Goal: Navigation & Orientation: Understand site structure

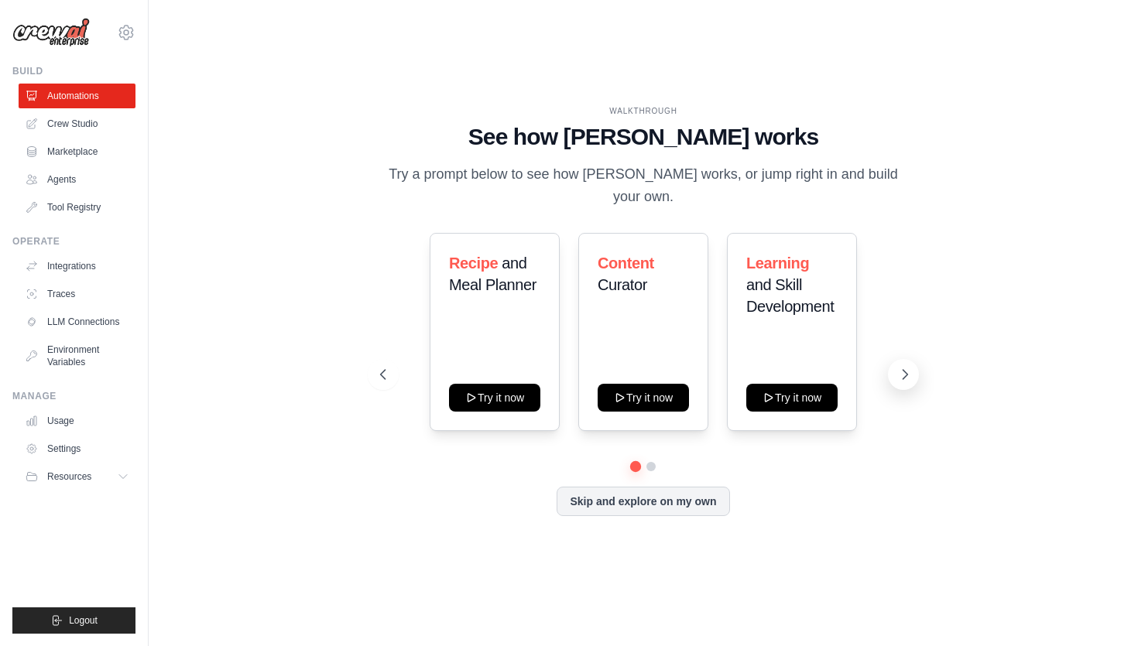
click at [899, 367] on icon at bounding box center [904, 374] width 15 height 15
click at [378, 373] on button at bounding box center [383, 374] width 31 height 31
click at [70, 155] on link "Marketplace" at bounding box center [78, 151] width 117 height 25
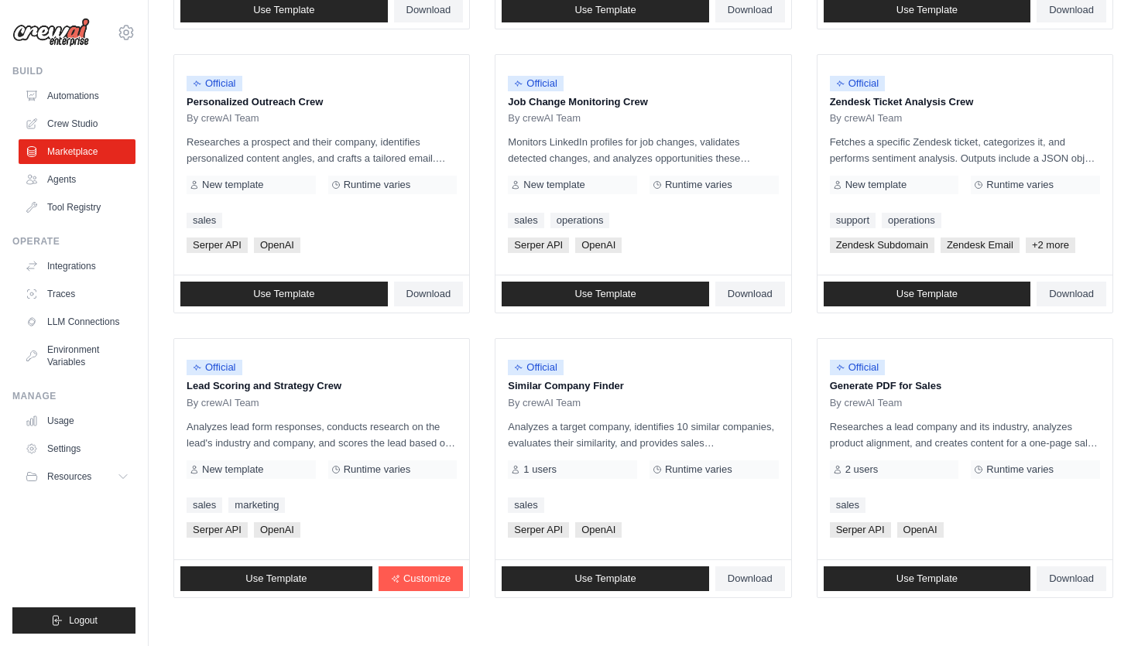
scroll to position [788, 0]
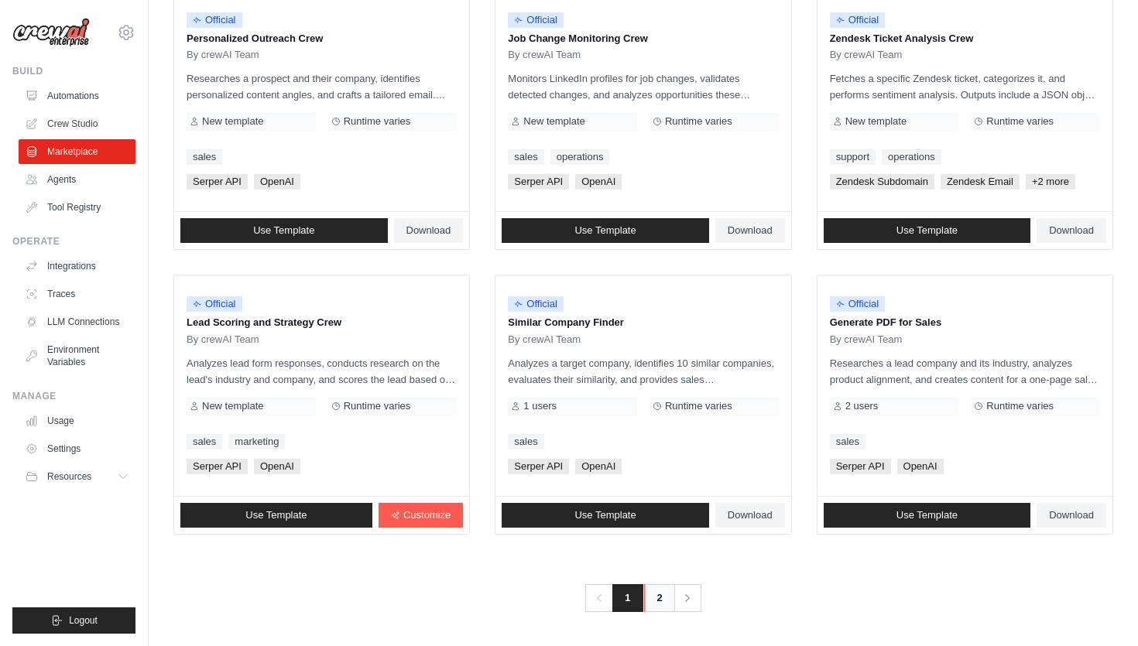
click at [659, 597] on link "2" at bounding box center [659, 598] width 31 height 28
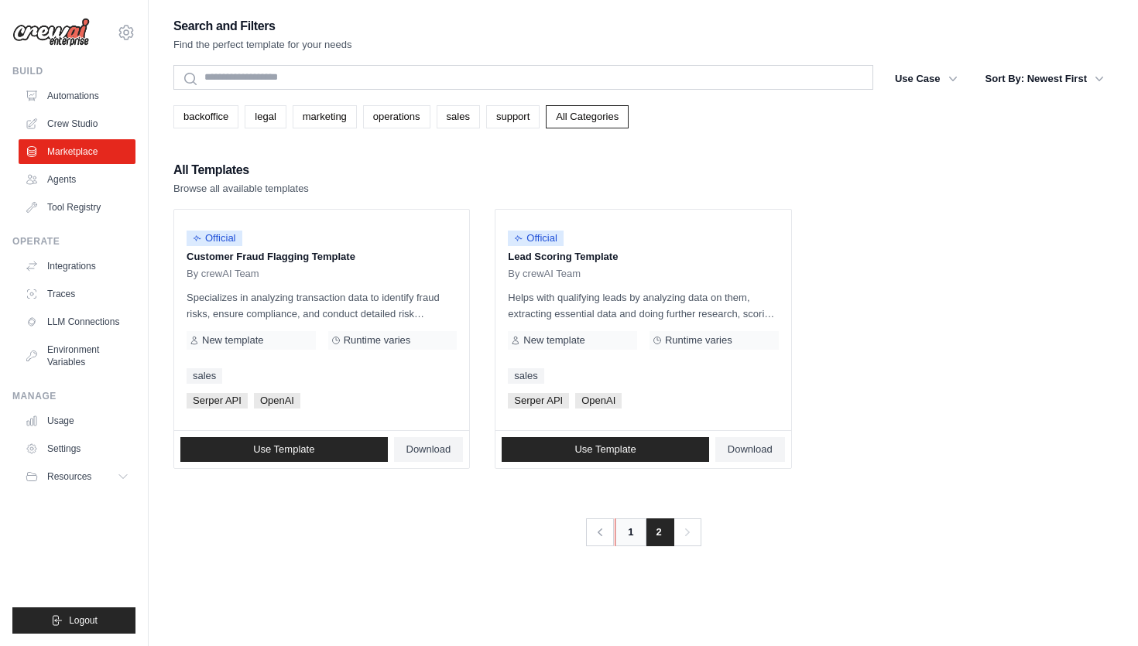
click at [627, 527] on link "1" at bounding box center [630, 533] width 31 height 28
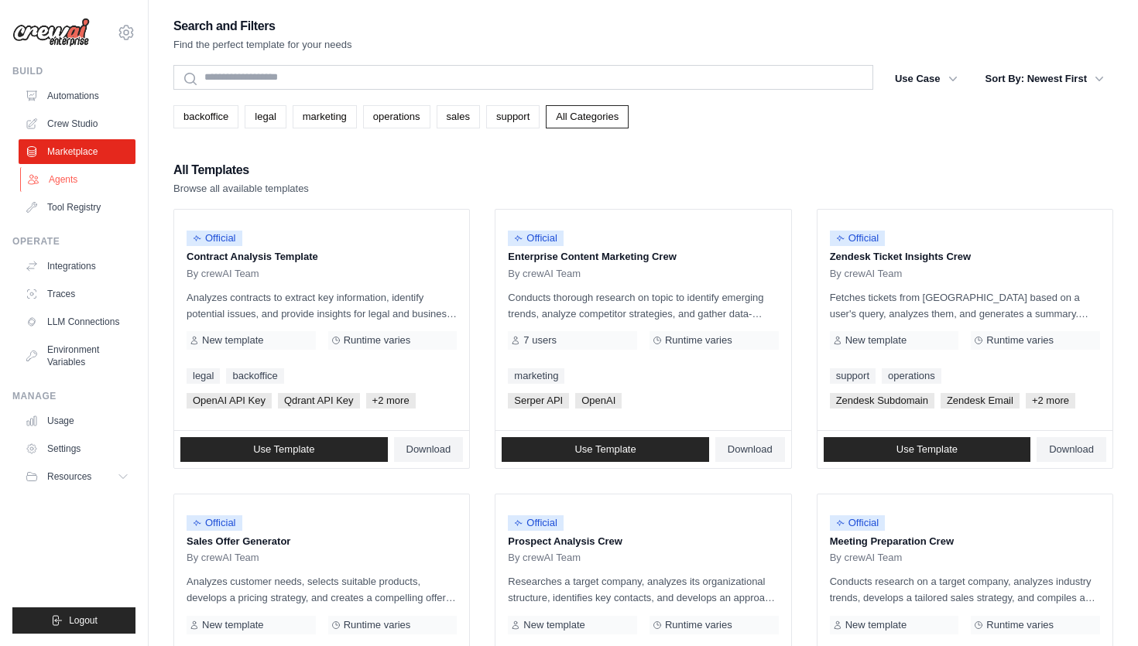
click at [68, 168] on link "Agents" at bounding box center [78, 179] width 117 height 25
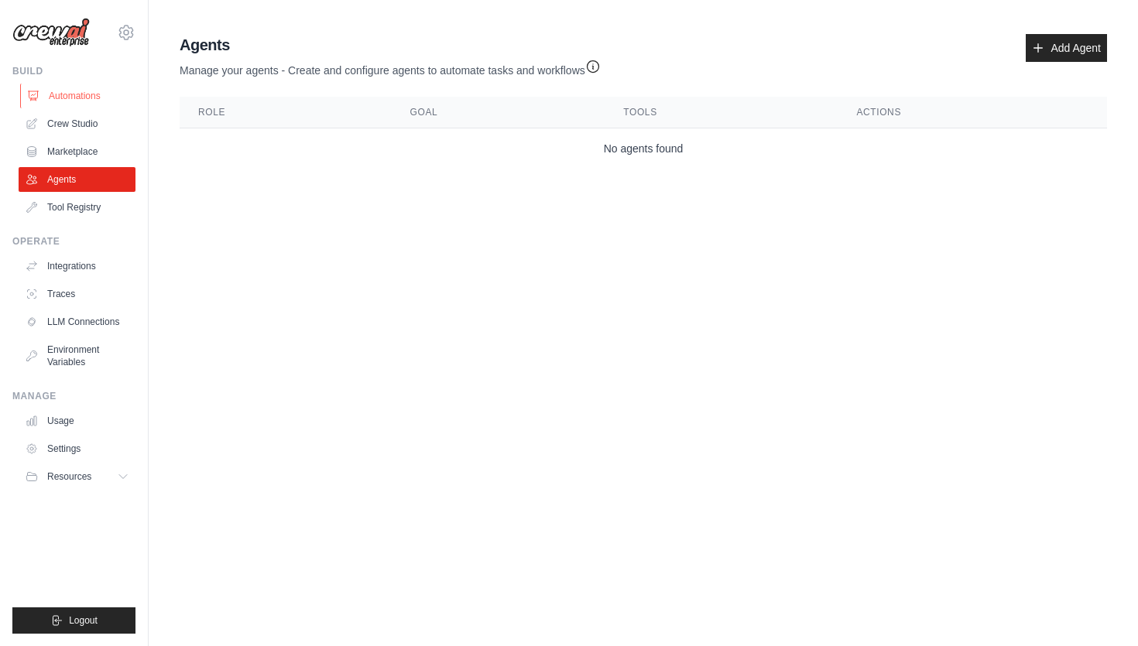
click at [100, 103] on link "Automations" at bounding box center [78, 96] width 117 height 25
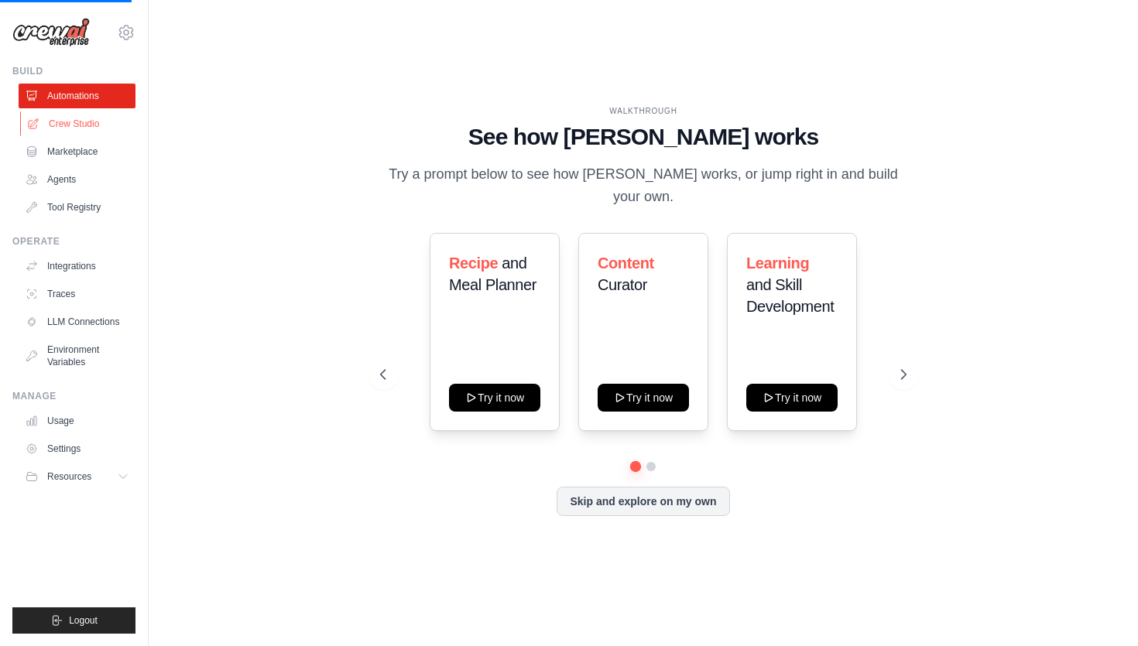
click at [97, 127] on link "Crew Studio" at bounding box center [78, 123] width 117 height 25
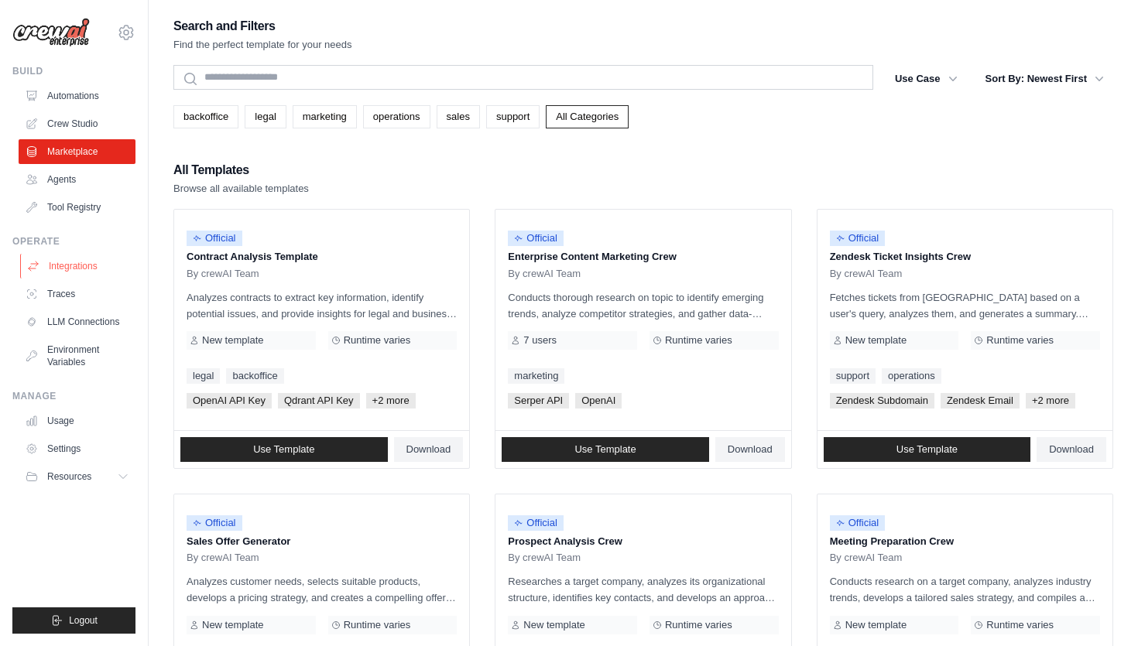
click at [88, 266] on link "Integrations" at bounding box center [78, 266] width 117 height 25
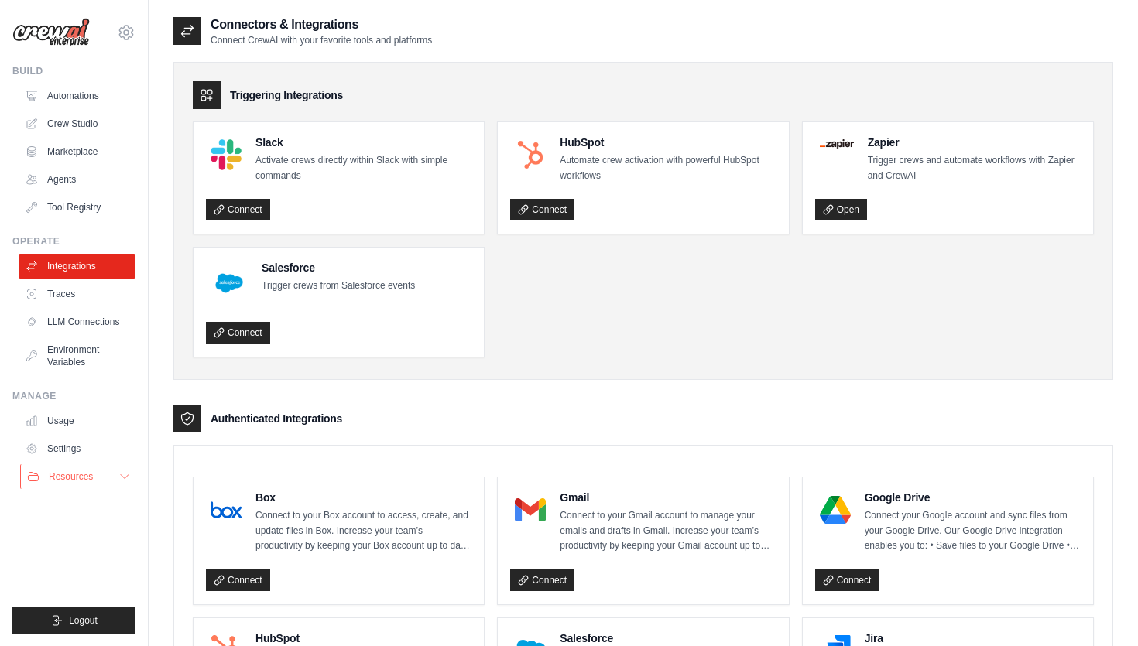
click at [112, 480] on button "Resources" at bounding box center [78, 476] width 117 height 25
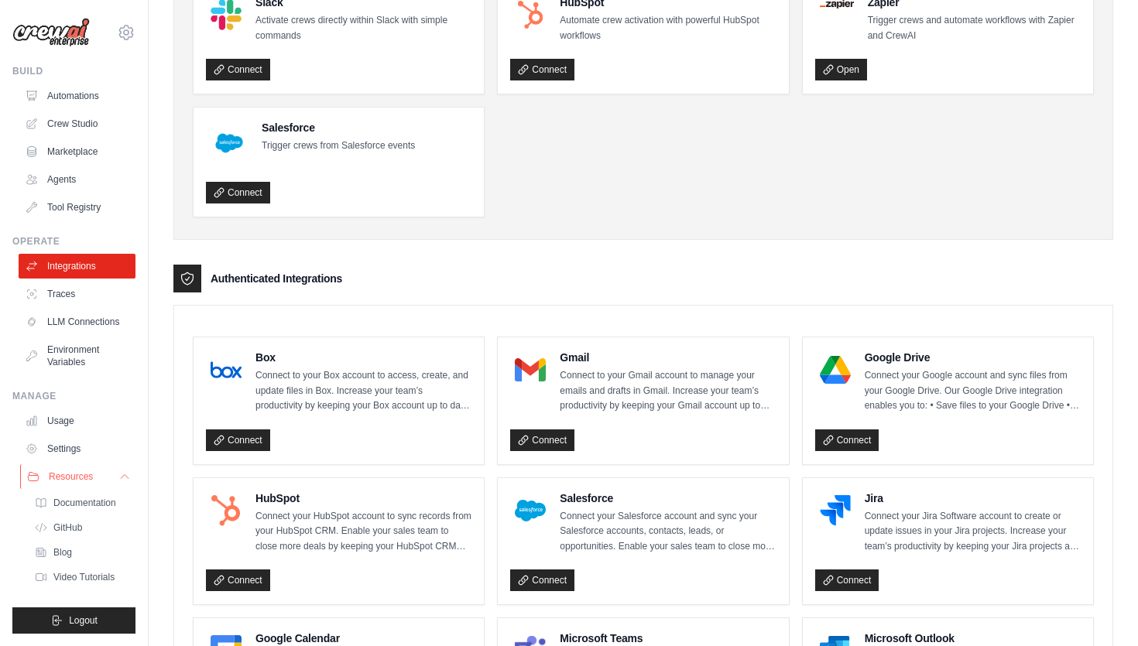
scroll to position [139, 0]
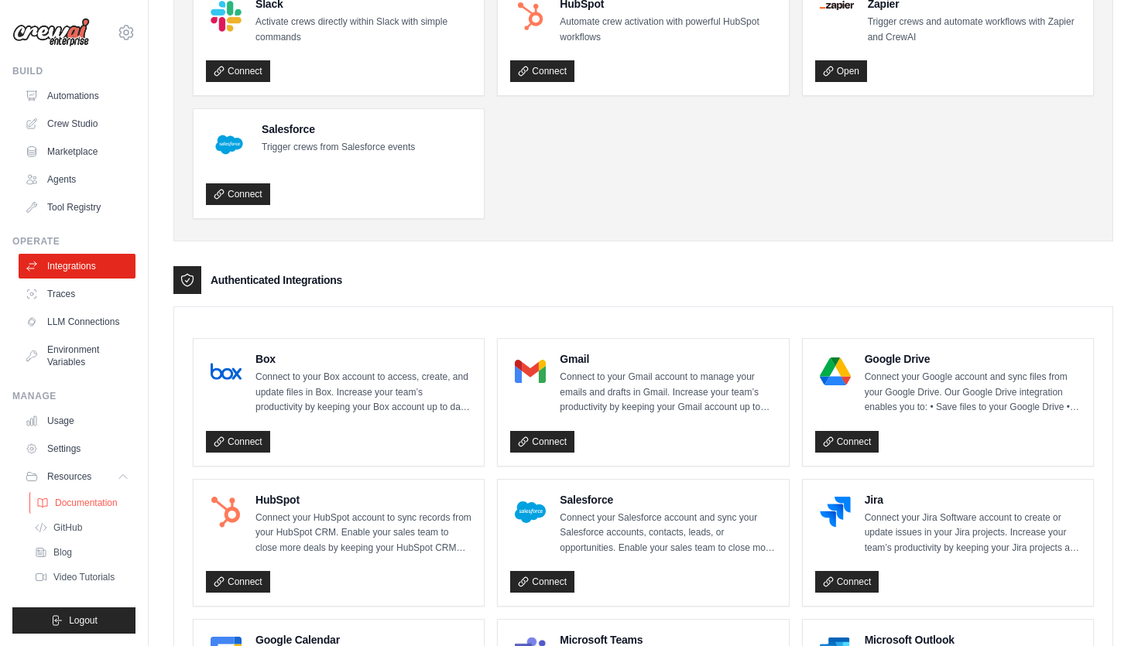
click at [98, 510] on link "Documentation" at bounding box center [83, 503] width 108 height 22
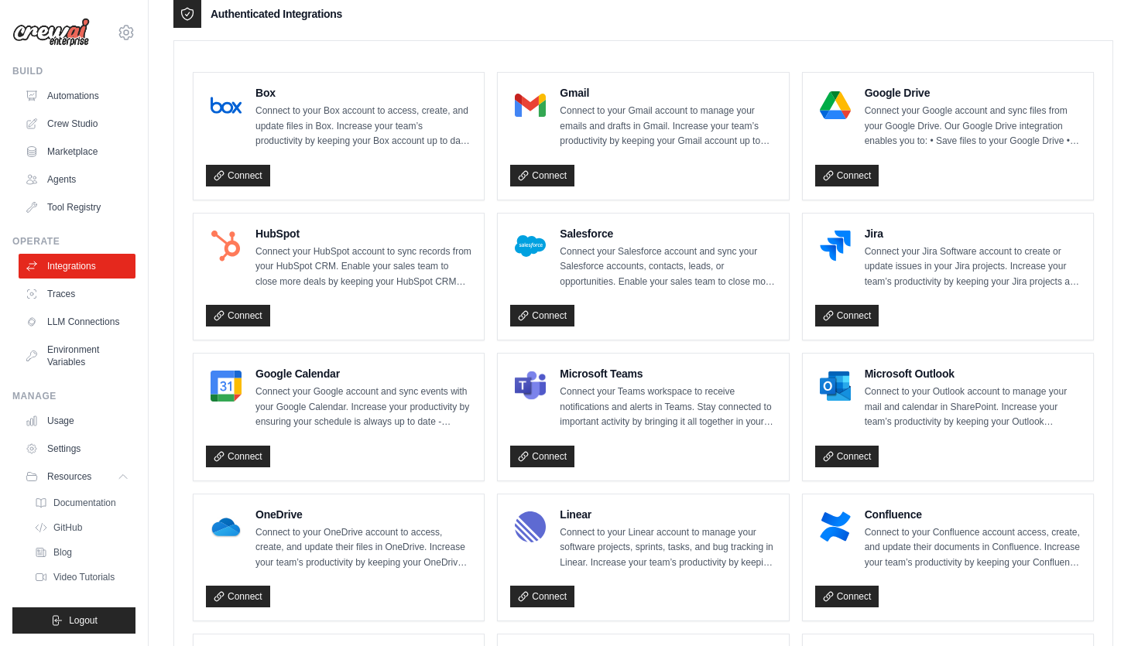
scroll to position [0, 0]
